Goal: Information Seeking & Learning: Learn about a topic

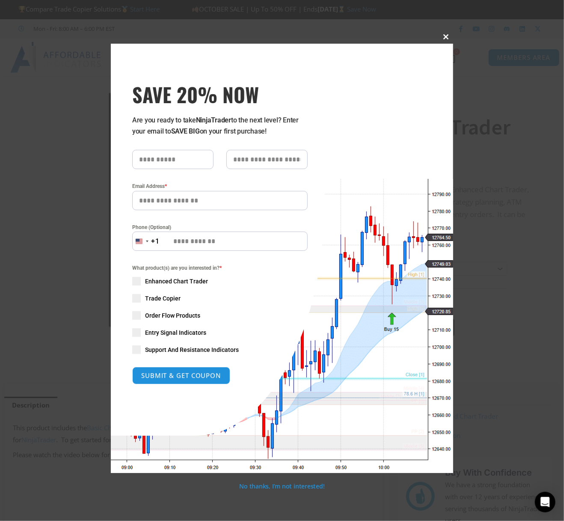
click at [447, 36] on span "SAVE 20% NOW popup" at bounding box center [446, 36] width 14 height 5
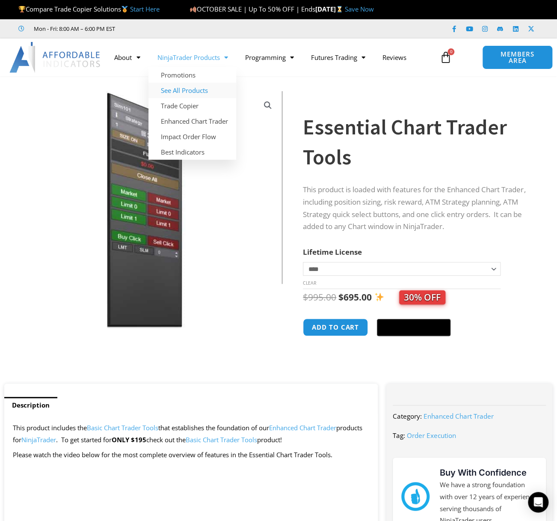
click at [201, 88] on link "See All Products" at bounding box center [192, 90] width 88 height 15
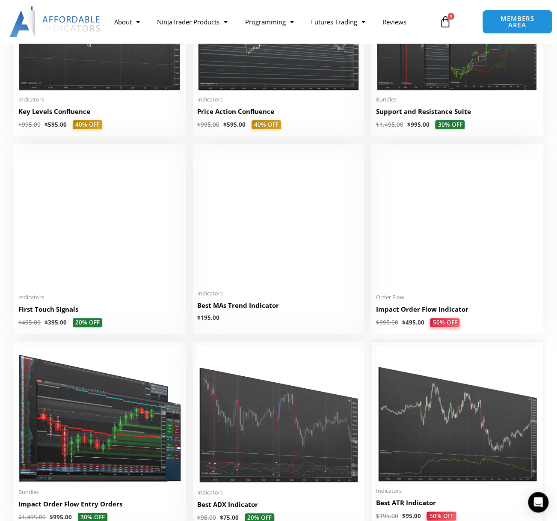
scroll to position [1264, 0]
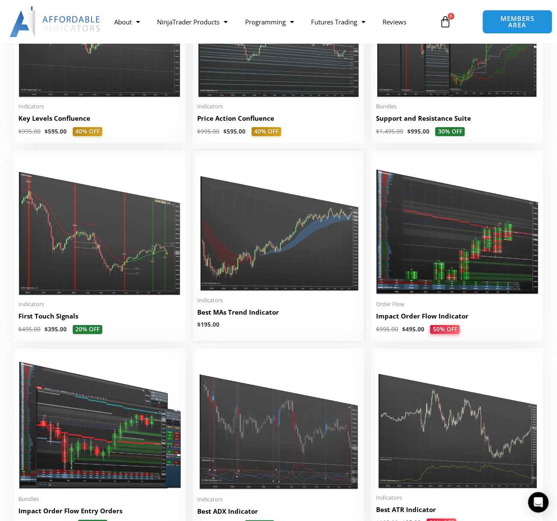
click at [241, 235] on img at bounding box center [278, 223] width 163 height 136
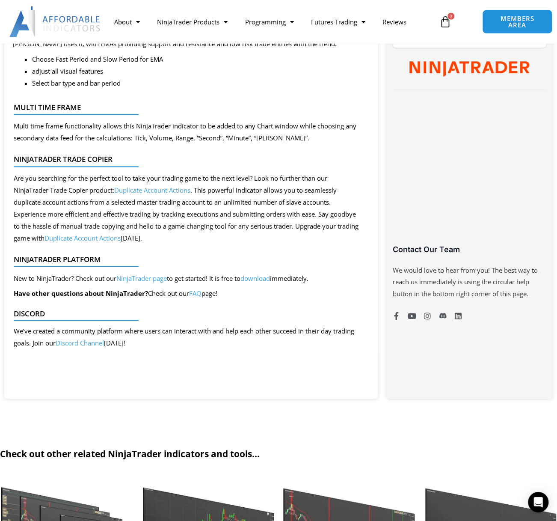
scroll to position [497, 0]
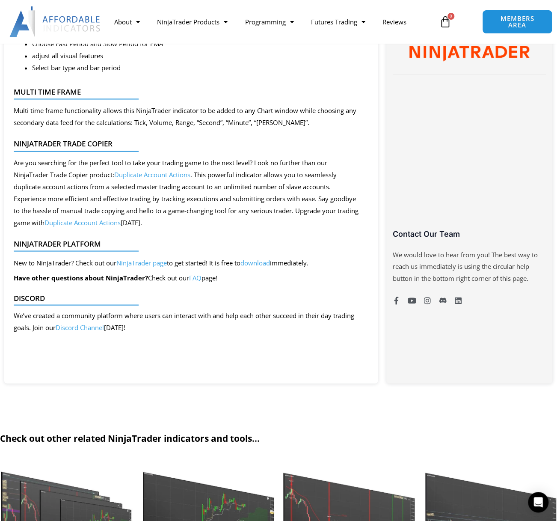
click at [100, 328] on link "Discord Channel" at bounding box center [80, 327] width 48 height 9
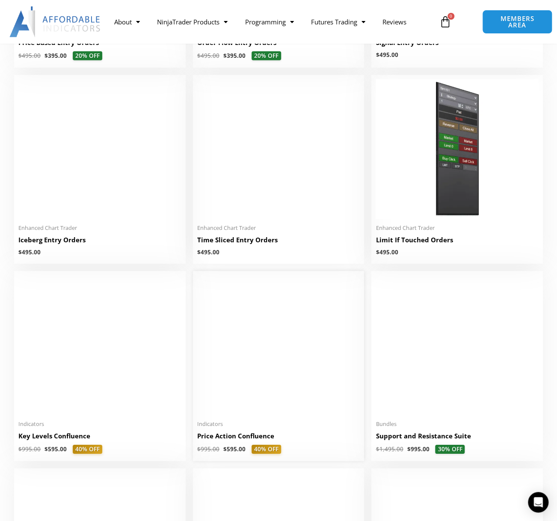
scroll to position [813, 0]
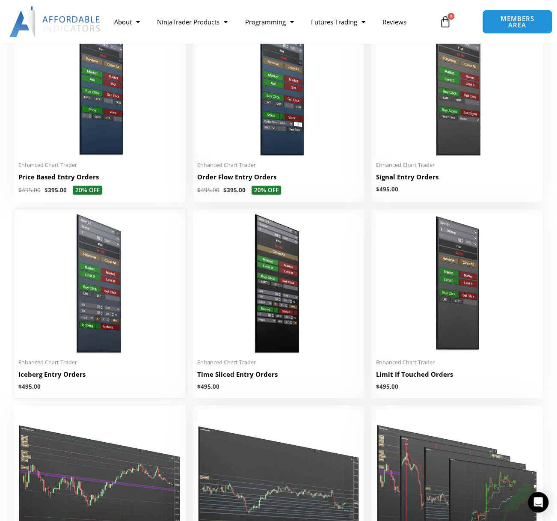
click at [75, 352] on img at bounding box center [99, 283] width 163 height 140
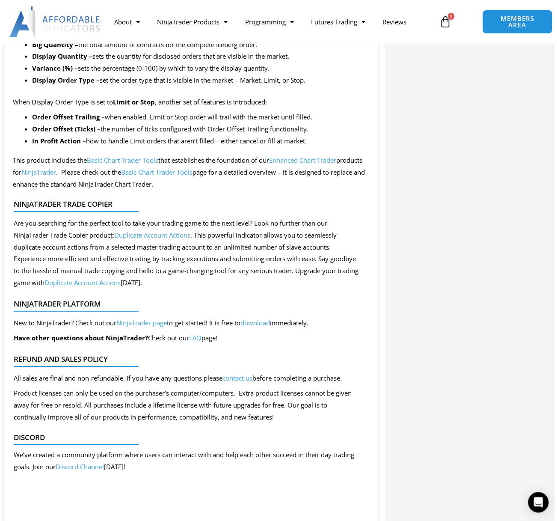
scroll to position [587, 0]
